Goal: Check status: Check status

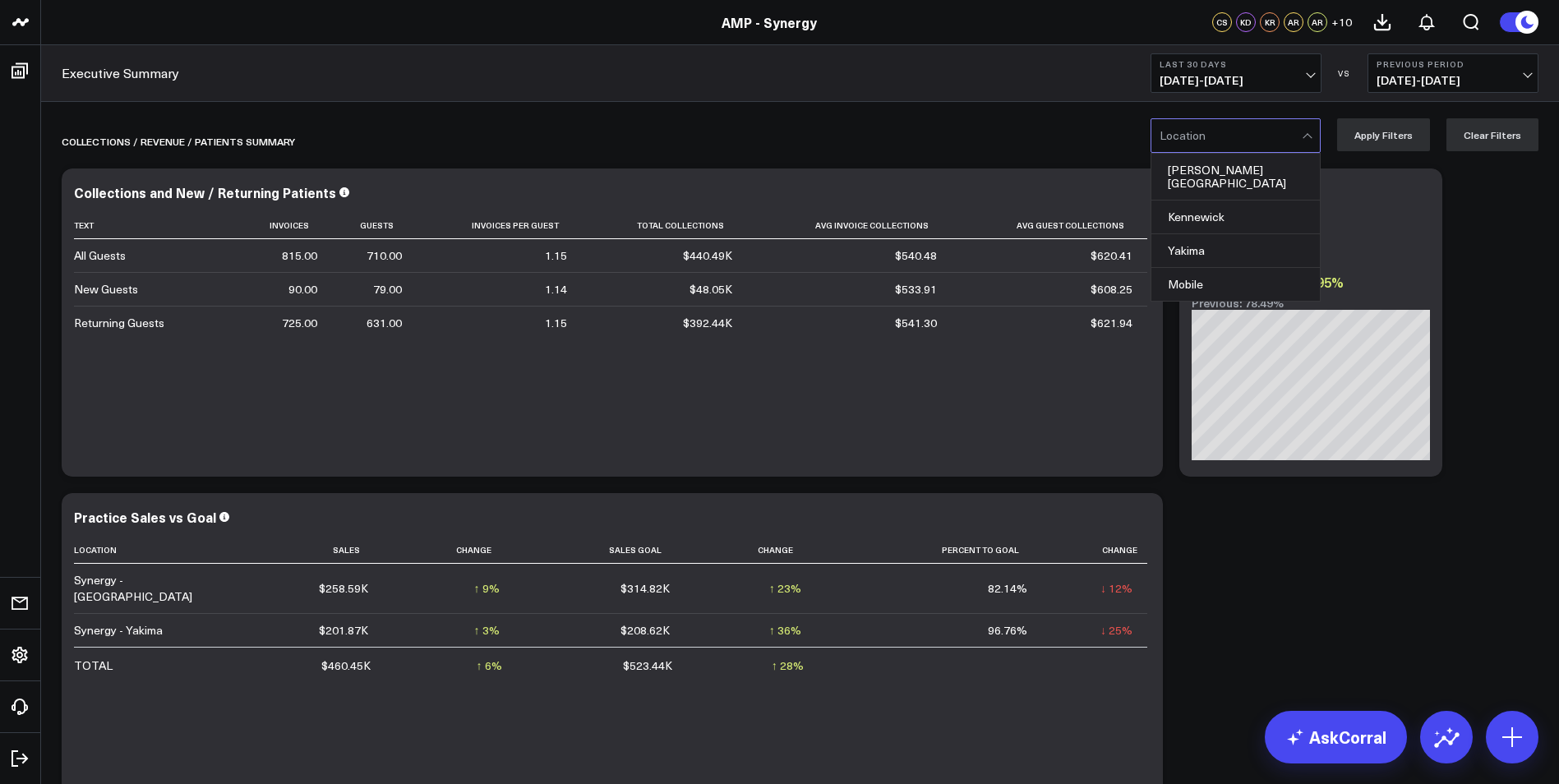
click at [1275, 150] on div at bounding box center [1231, 135] width 142 height 33
click at [1240, 200] on div "Kennewick" at bounding box center [1235, 217] width 169 height 34
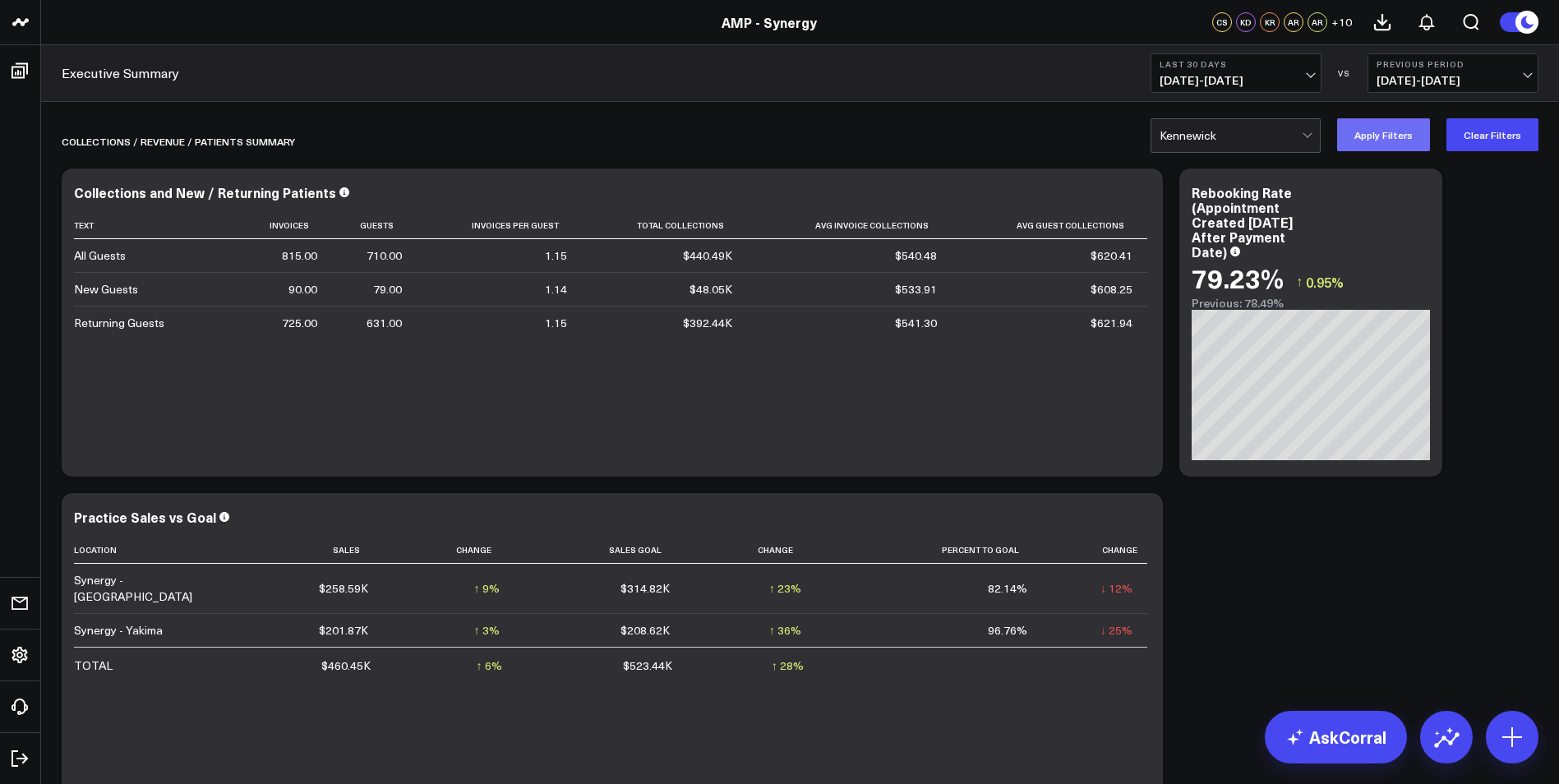
click at [1356, 138] on button "Apply Filters" at bounding box center [1383, 134] width 93 height 33
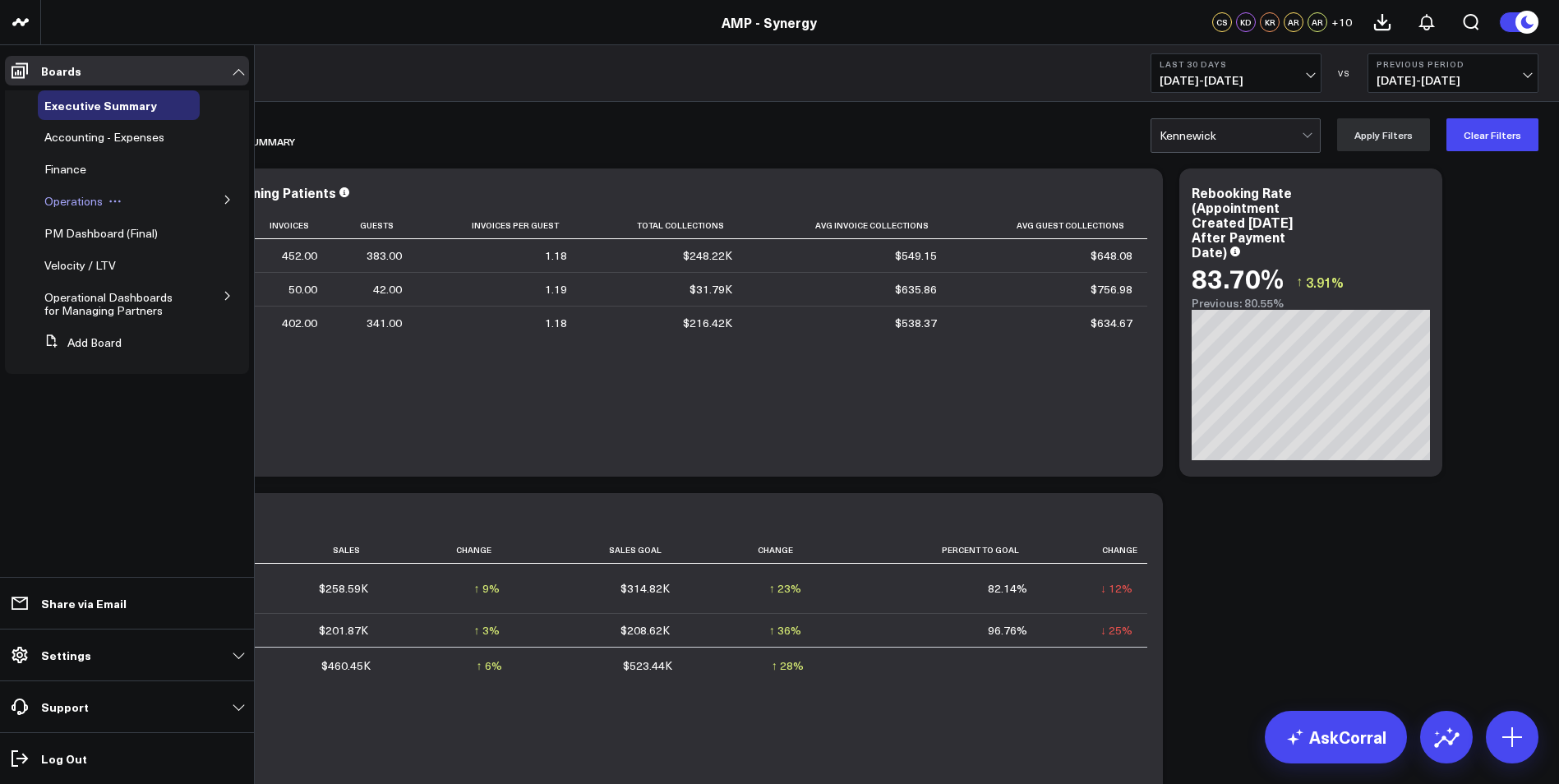
click at [69, 199] on span "Operations" at bounding box center [73, 201] width 58 height 16
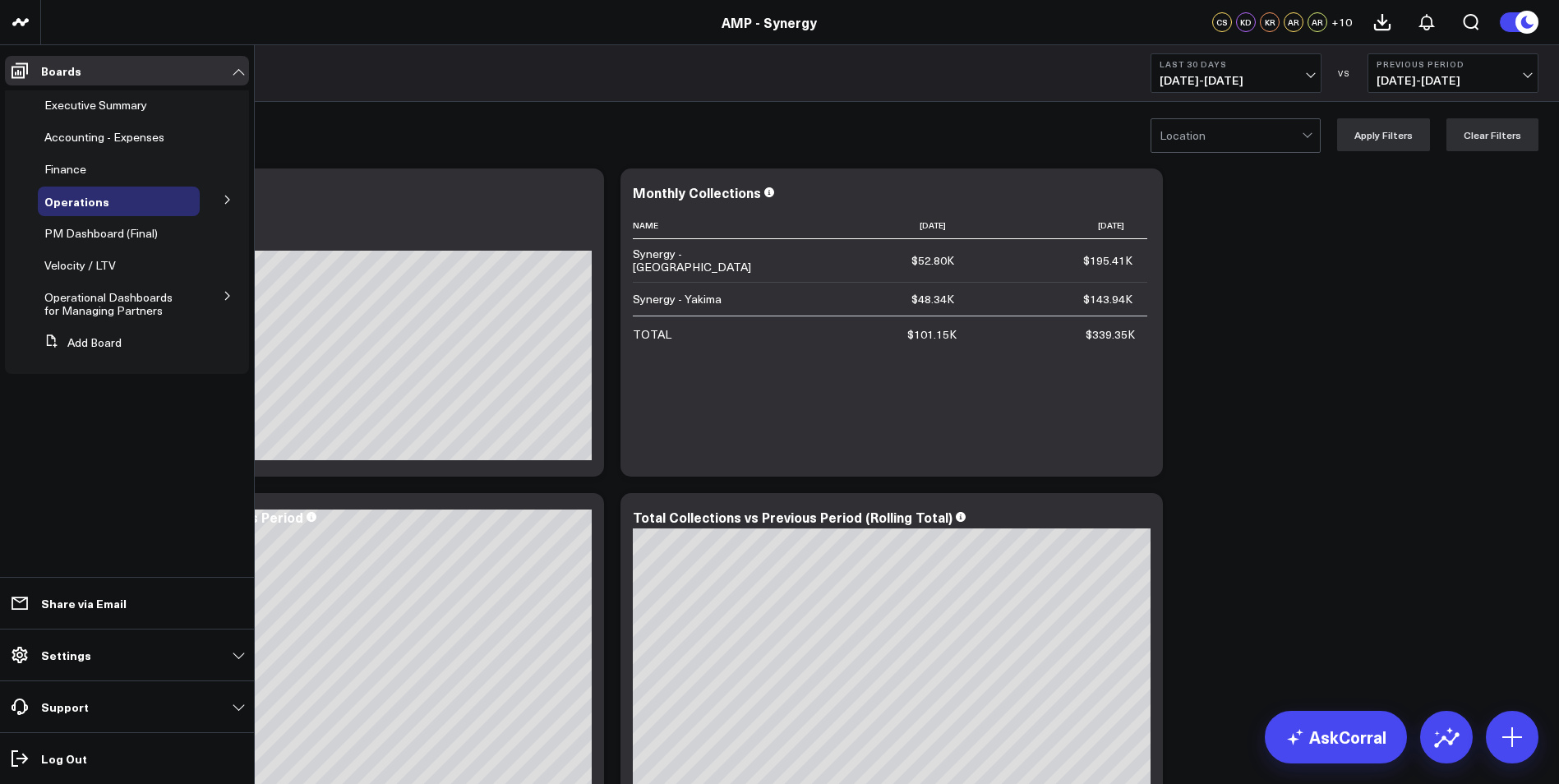
click at [225, 200] on icon at bounding box center [227, 199] width 10 height 10
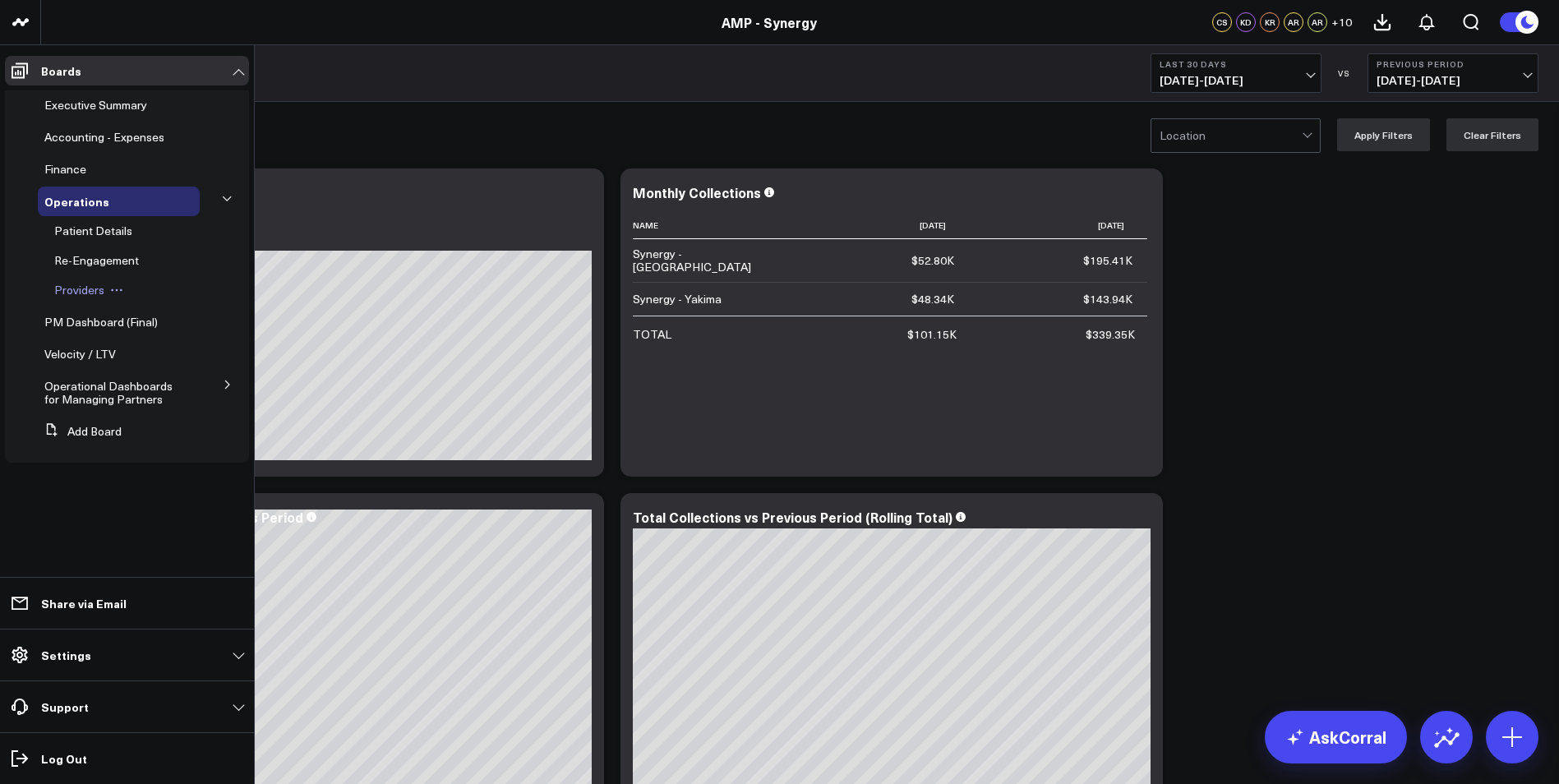
click at [76, 288] on span "Providers" at bounding box center [79, 290] width 50 height 16
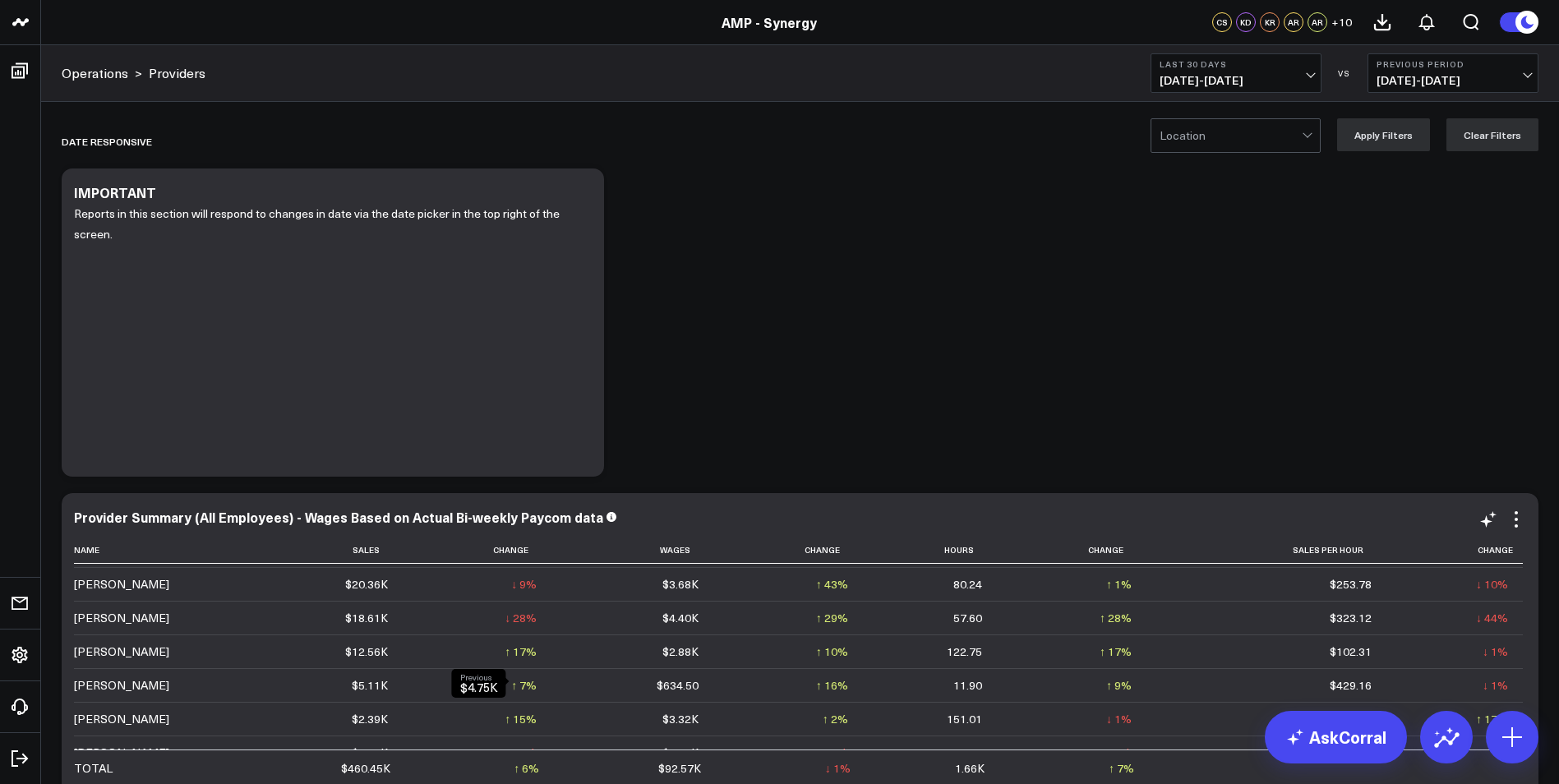
scroll to position [82, 0]
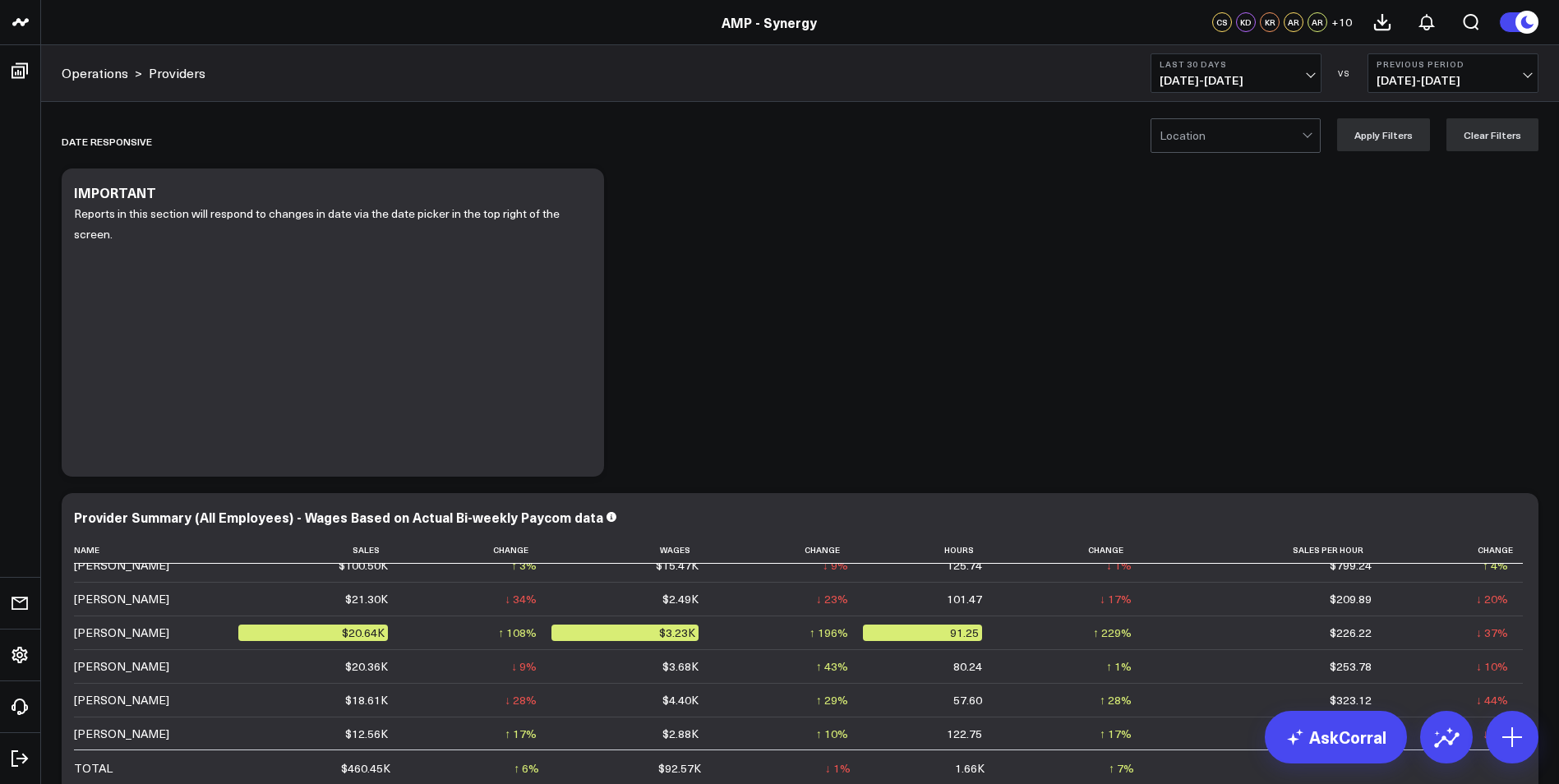
click at [1311, 152] on div "Location" at bounding box center [1235, 135] width 170 height 34
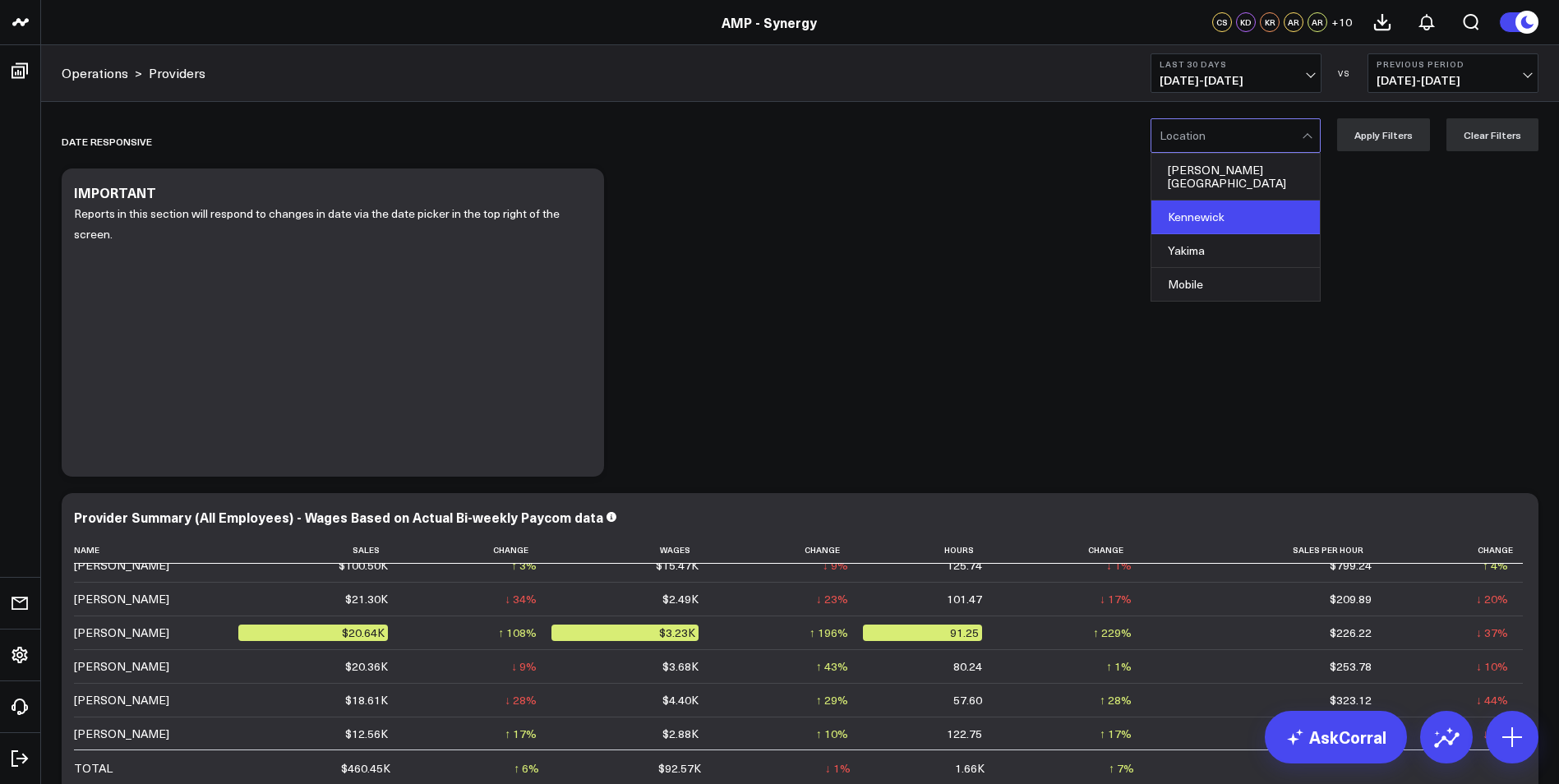
click at [1229, 204] on div "Kennewick" at bounding box center [1235, 217] width 169 height 34
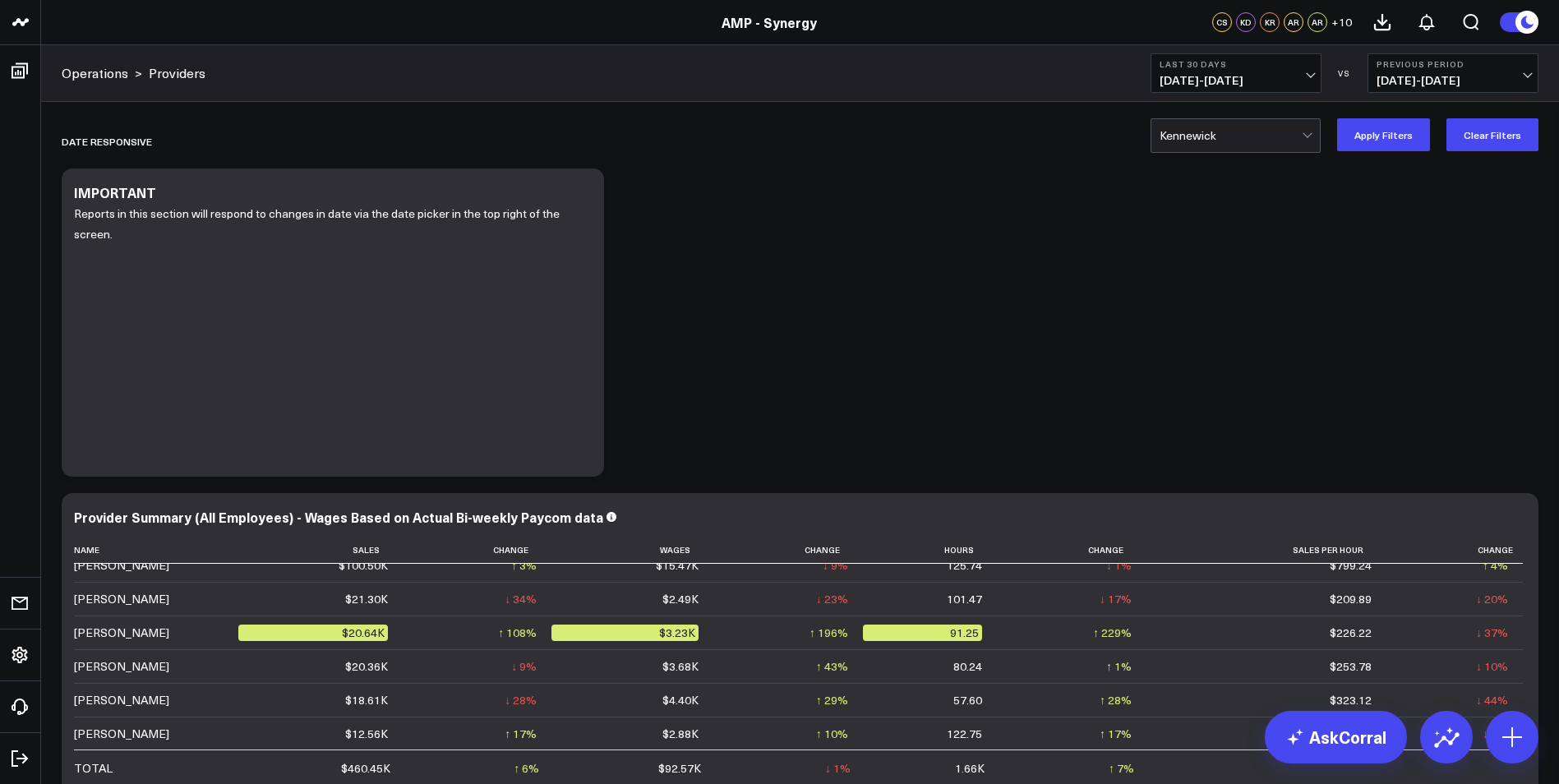
click at [1312, 74] on span "[DATE] - [DATE]" at bounding box center [1236, 80] width 153 height 13
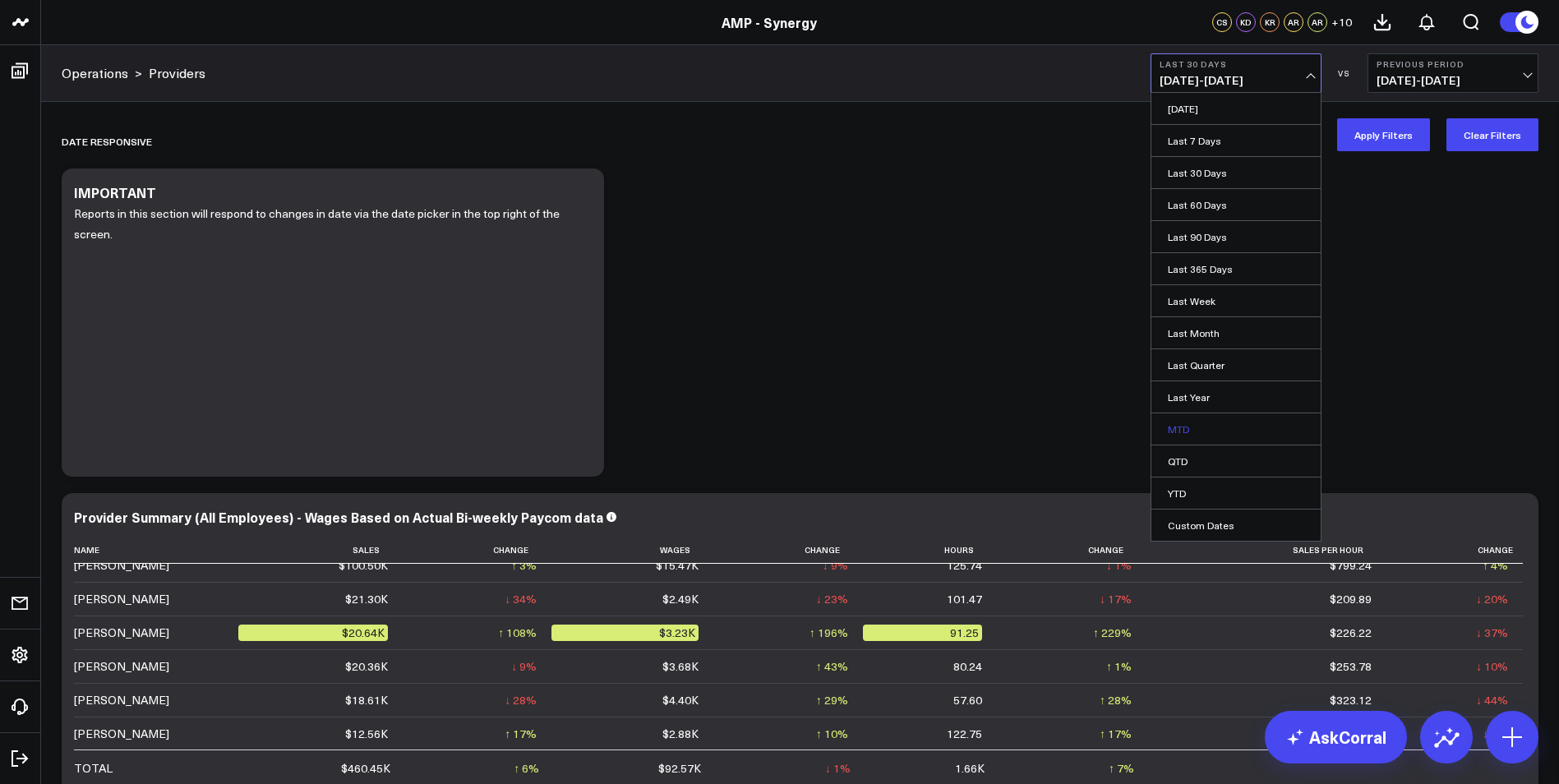
click at [1178, 429] on link "MTD" at bounding box center [1236, 429] width 169 height 31
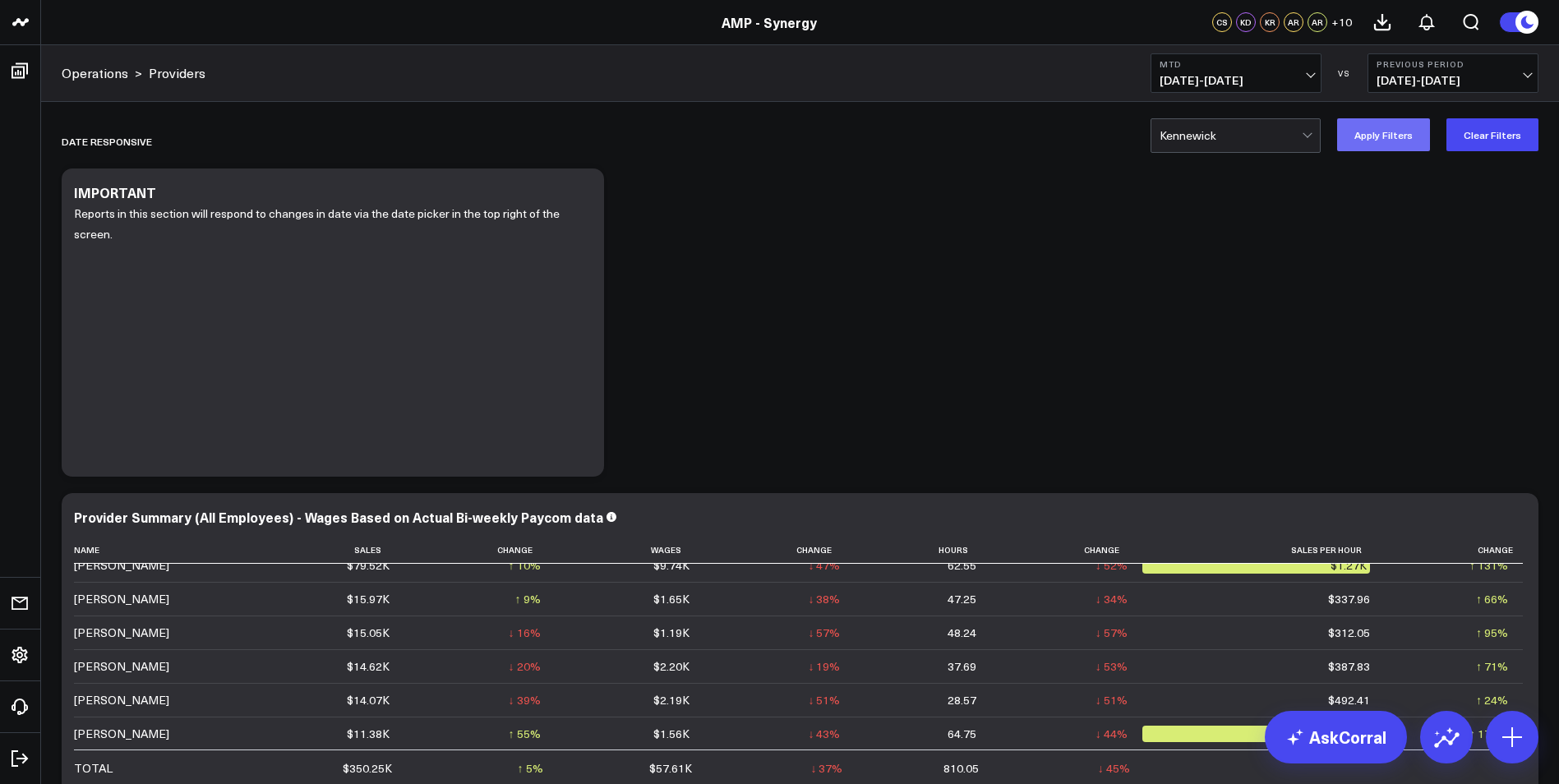
click at [1375, 130] on button "Apply Filters" at bounding box center [1383, 134] width 93 height 33
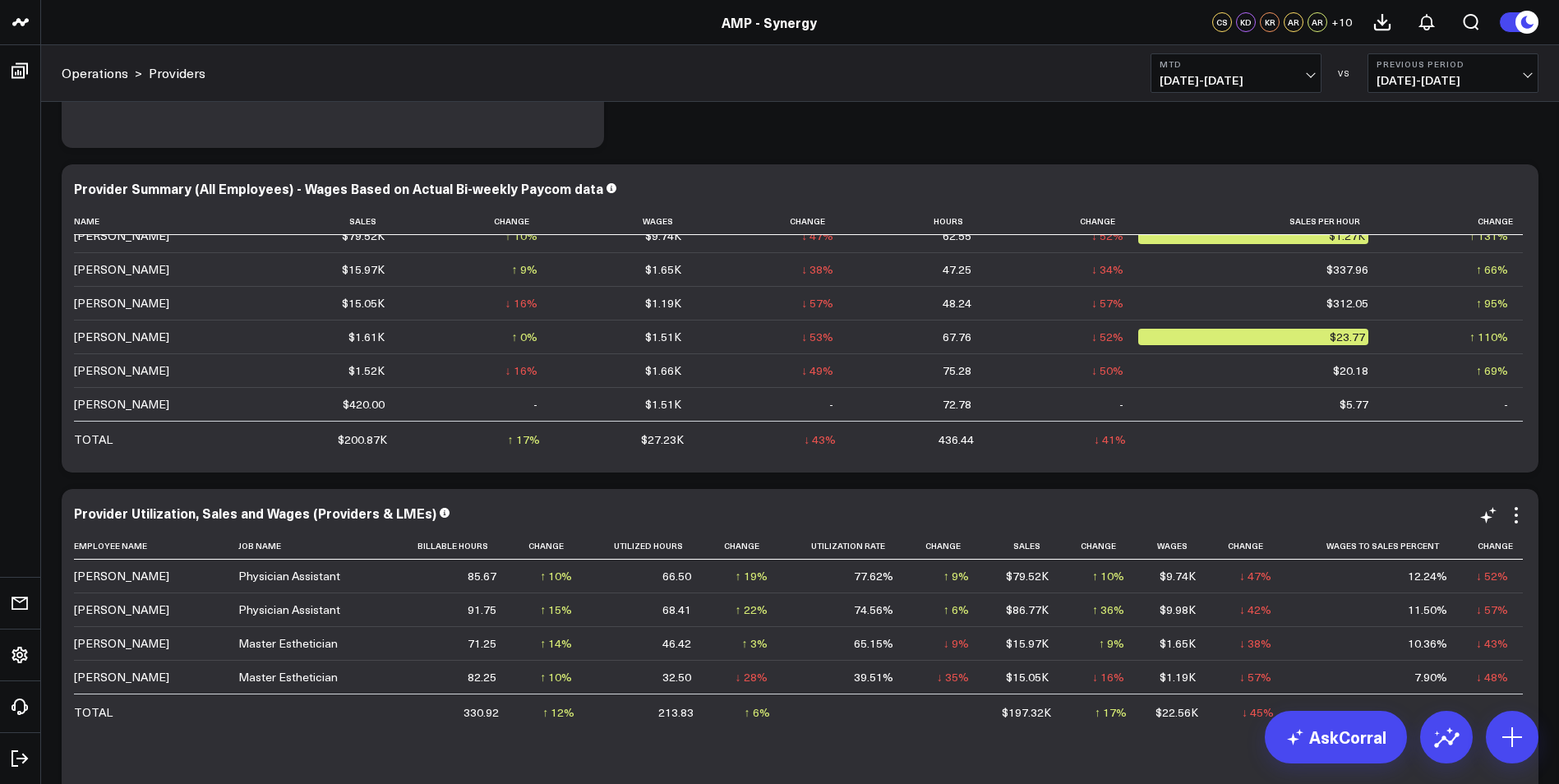
scroll to position [411, 0]
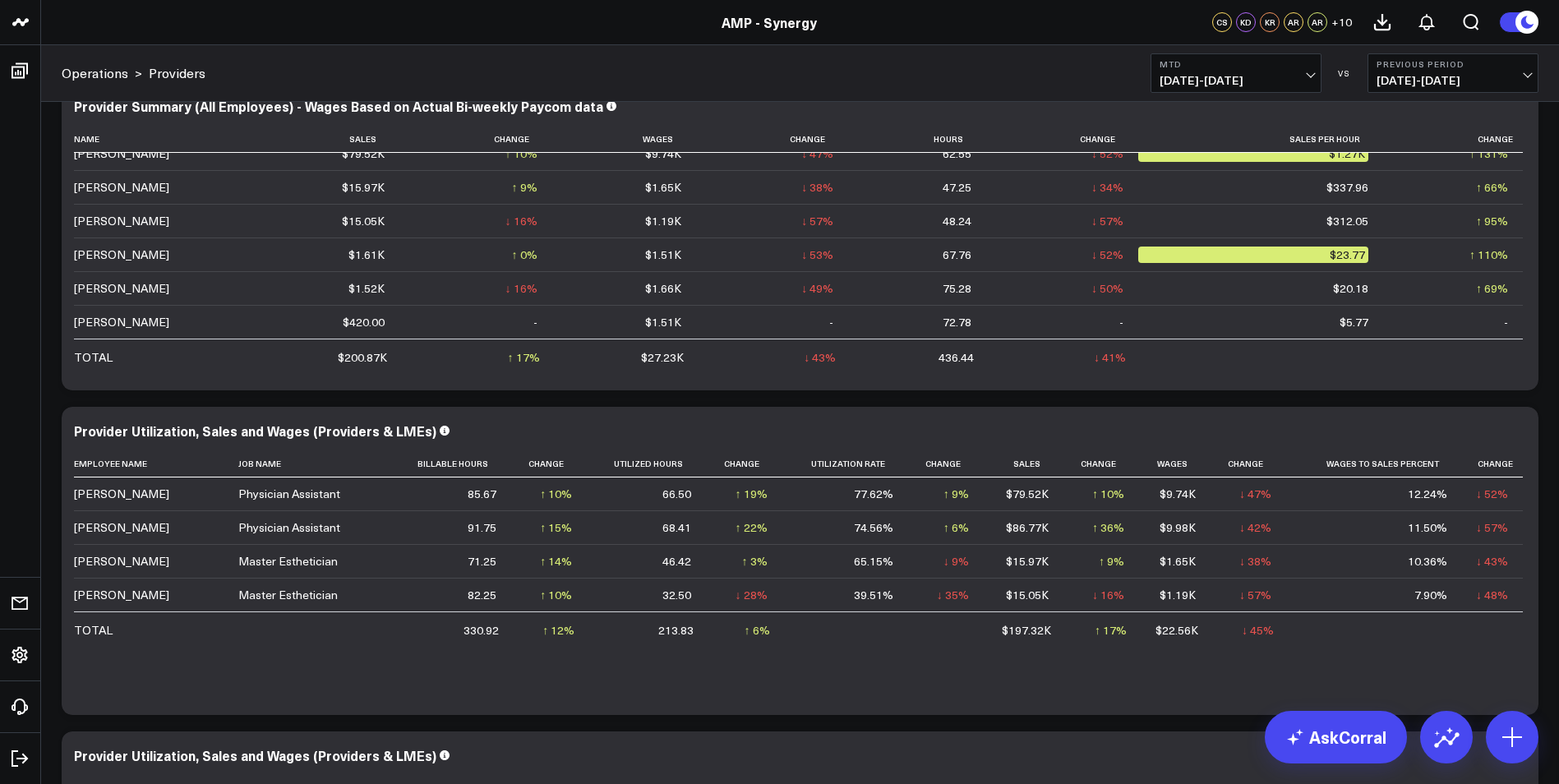
click at [1307, 66] on b "MTD" at bounding box center [1236, 63] width 153 height 10
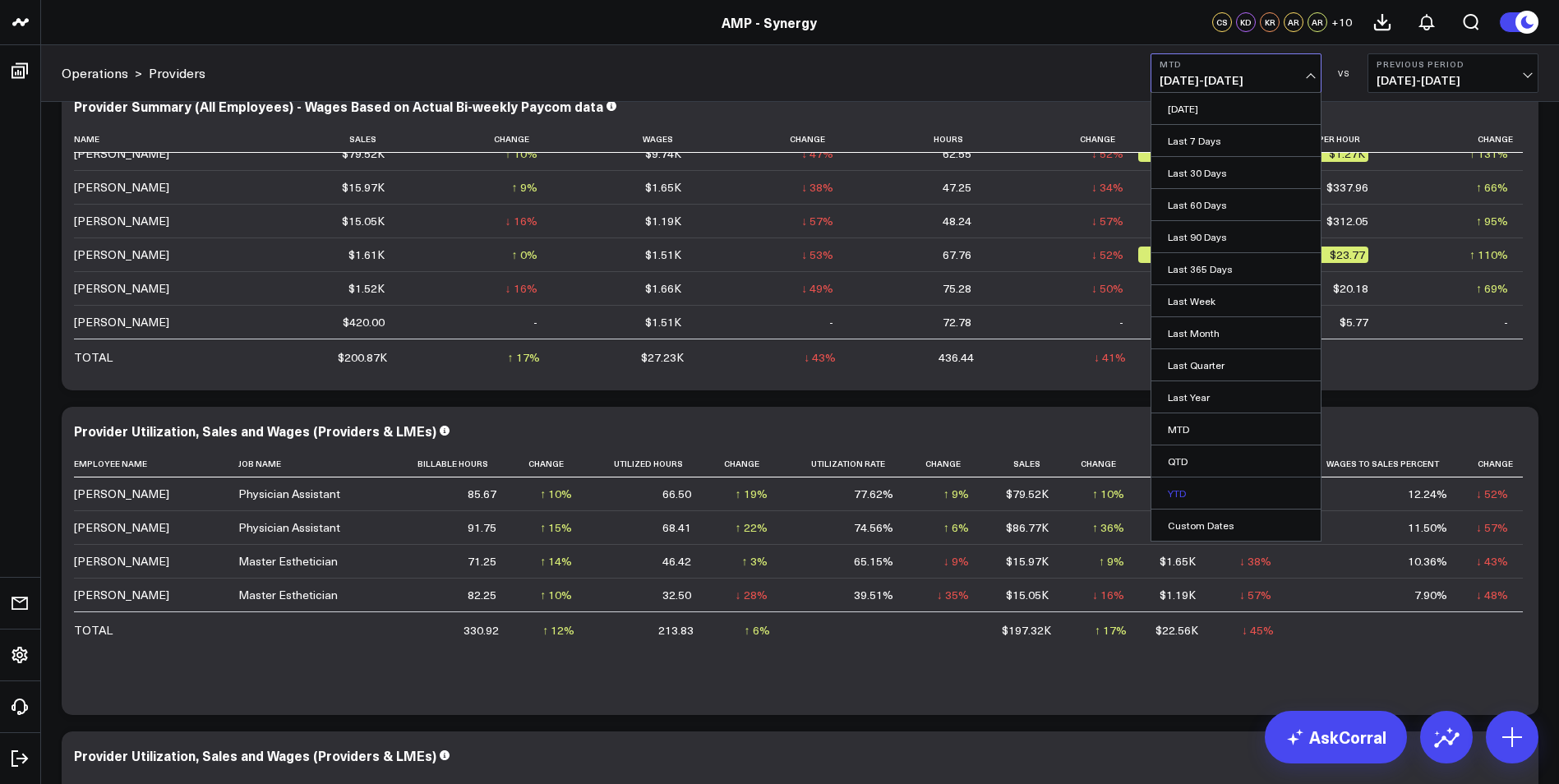
click at [1187, 492] on link "YTD" at bounding box center [1236, 492] width 169 height 31
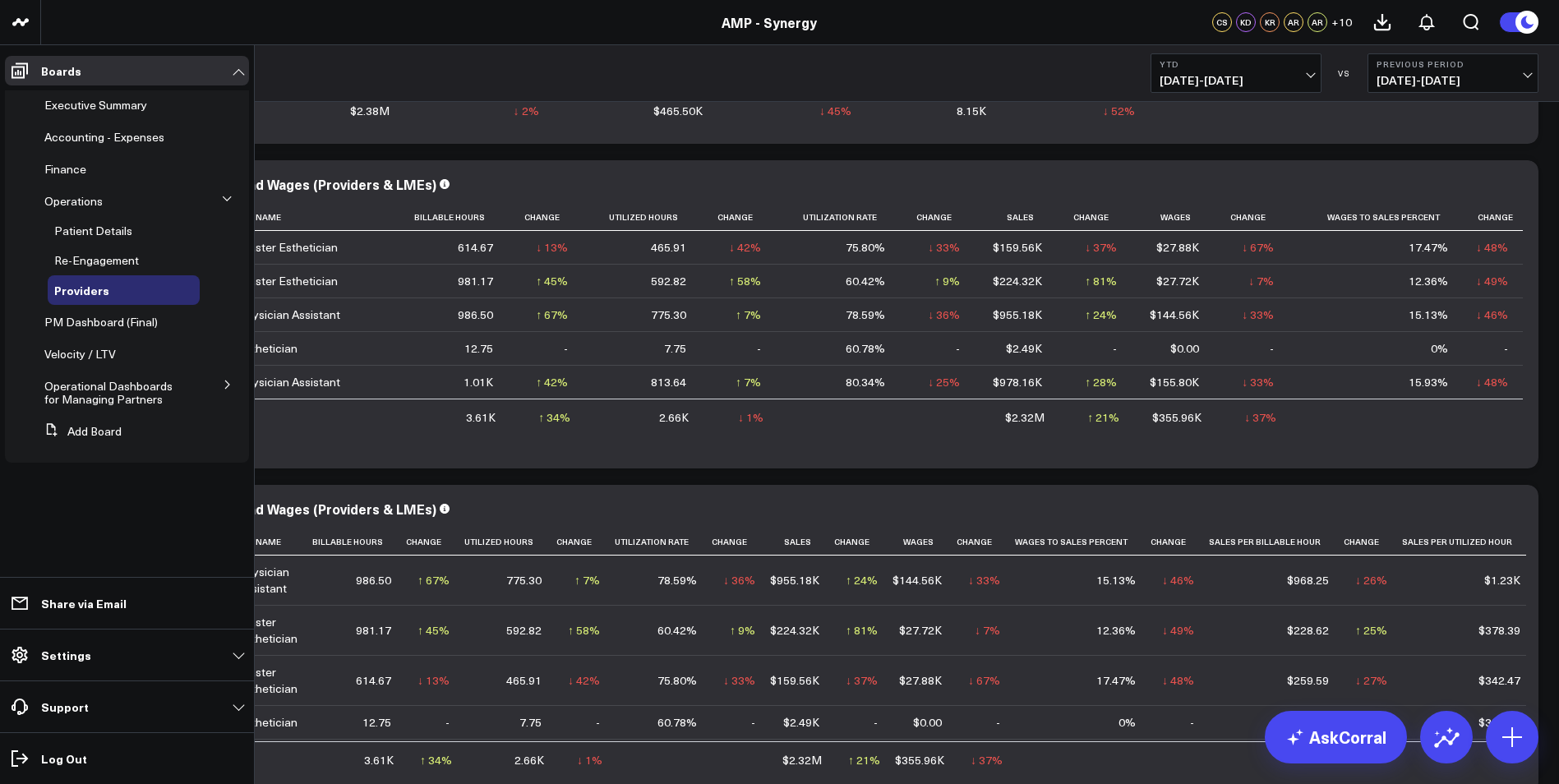
click at [223, 385] on icon at bounding box center [227, 384] width 10 height 10
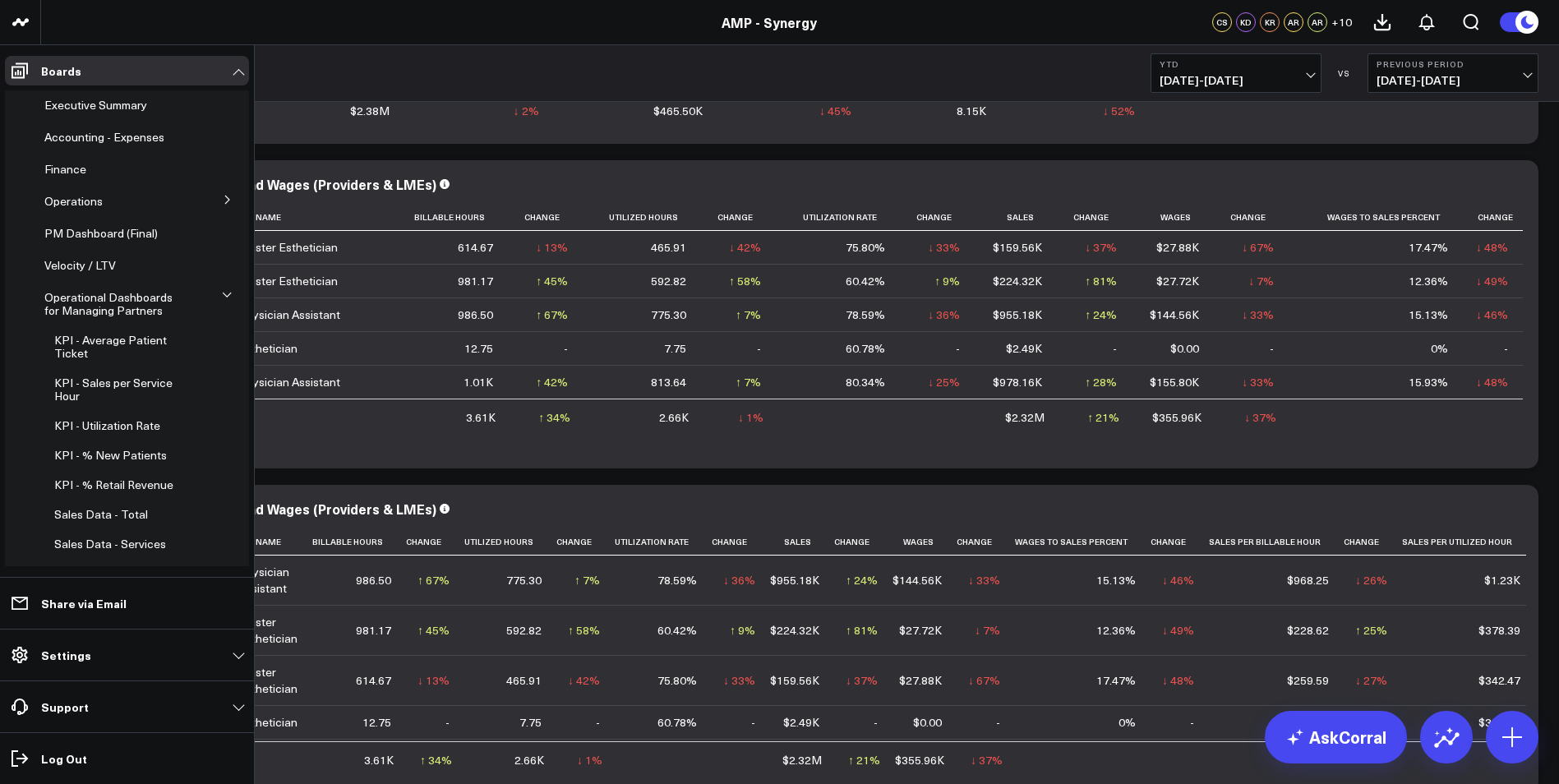
click at [222, 199] on icon at bounding box center [227, 199] width 10 height 10
